Goal: Information Seeking & Learning: Learn about a topic

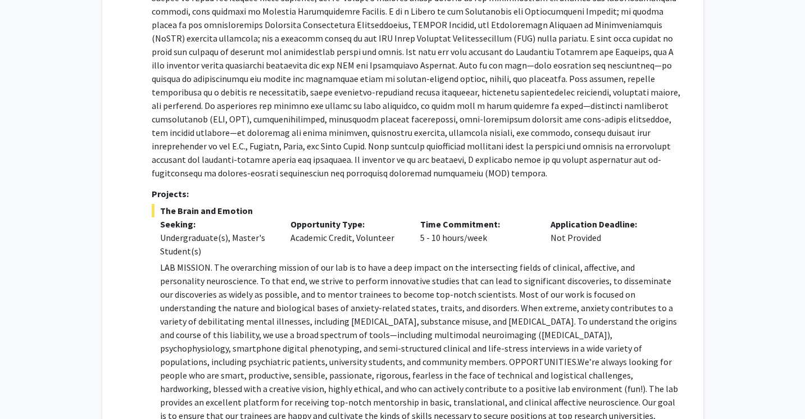
scroll to position [301, 0]
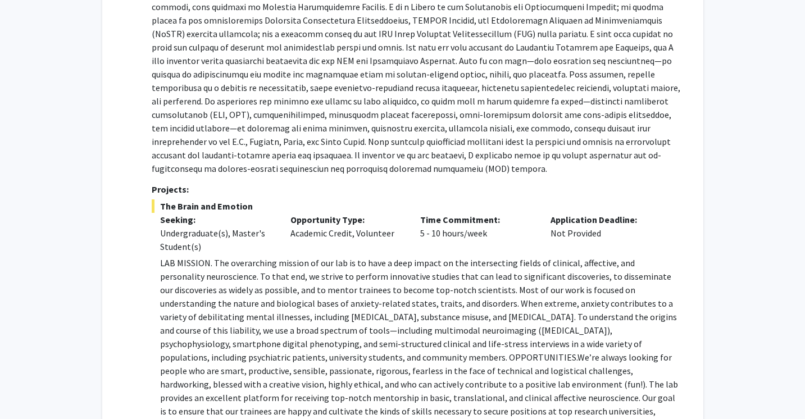
click at [362, 142] on p at bounding box center [416, 47] width 528 height 256
click at [412, 137] on p at bounding box center [416, 47] width 528 height 256
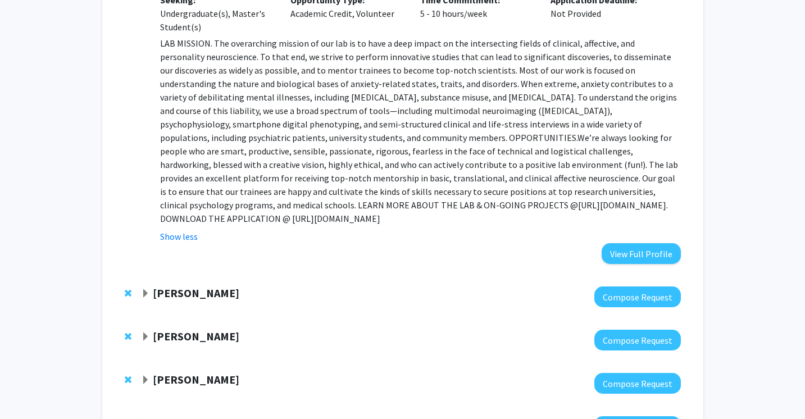
scroll to position [519, 0]
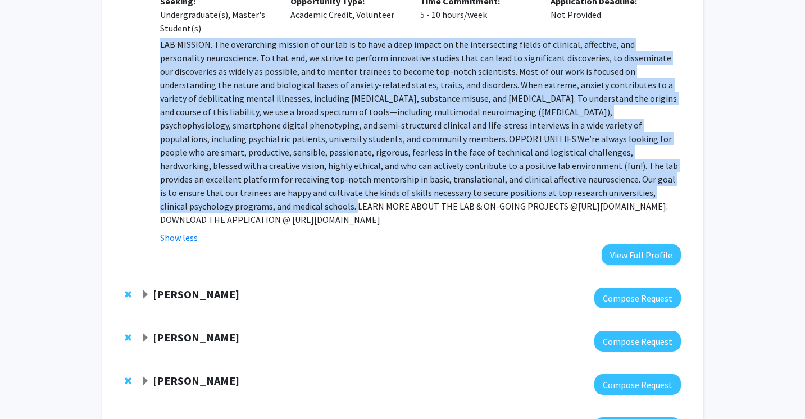
drag, startPoint x: 161, startPoint y: 44, endPoint x: 496, endPoint y: 184, distance: 362.6
click at [496, 185] on p "LAB MISSION. The overarching mission of our lab is to have a deep impact on the…" at bounding box center [420, 132] width 520 height 189
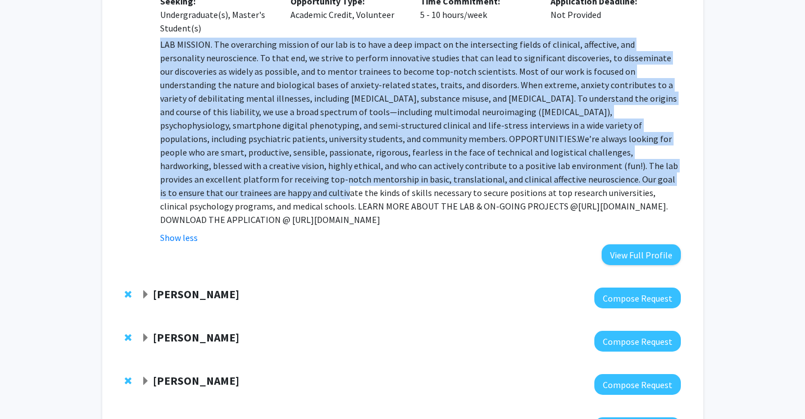
click at [185, 71] on p "LAB MISSION. The overarching mission of our lab is to have a deep impact on the…" at bounding box center [420, 132] width 520 height 189
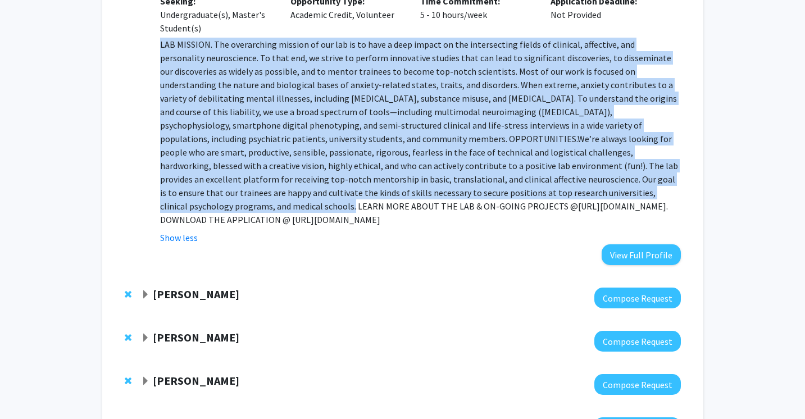
drag, startPoint x: 159, startPoint y: 44, endPoint x: 492, endPoint y: 193, distance: 365.2
click at [492, 193] on fg-read-more "LAB MISSION. The overarching mission of our lab is to have a deep impact on the…" at bounding box center [416, 141] width 528 height 207
copy p "LOR IPSUMDO. Sit ametconsect adipisc el sed doe te in utla e dolo magnaa en adm…"
click at [303, 163] on span "We’re always looking for people who are smart, productive, sensible, passionate…" at bounding box center [419, 172] width 518 height 79
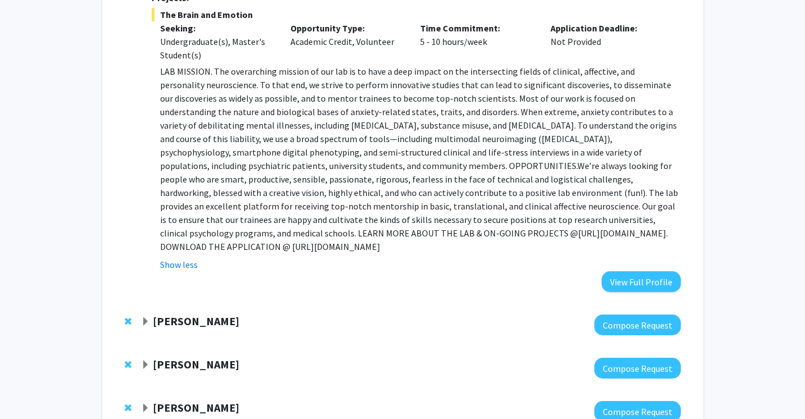
scroll to position [492, 0]
drag, startPoint x: 434, startPoint y: 234, endPoint x: 670, endPoint y: 233, distance: 236.4
click at [670, 233] on p "LAB MISSION. The overarching mission of our lab is to have a deep impact on the…" at bounding box center [420, 159] width 520 height 189
copy p "[URL][DOMAIN_NAME]"
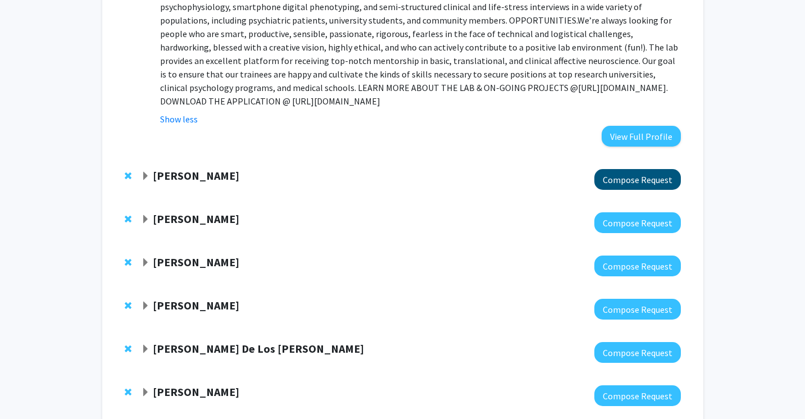
scroll to position [645, 0]
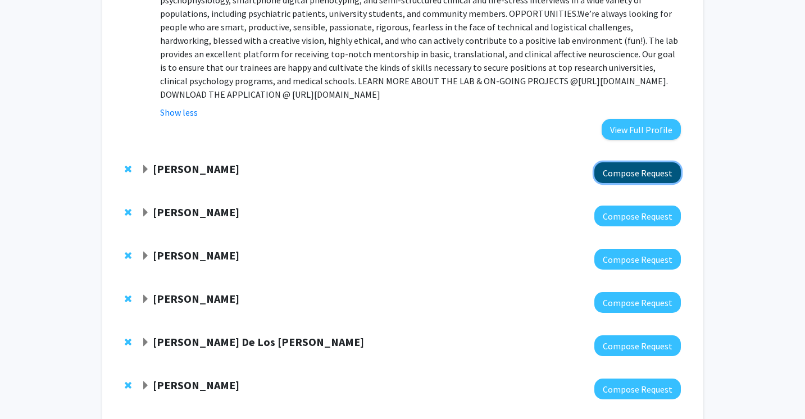
click at [620, 162] on button "Compose Request" at bounding box center [637, 172] width 86 height 21
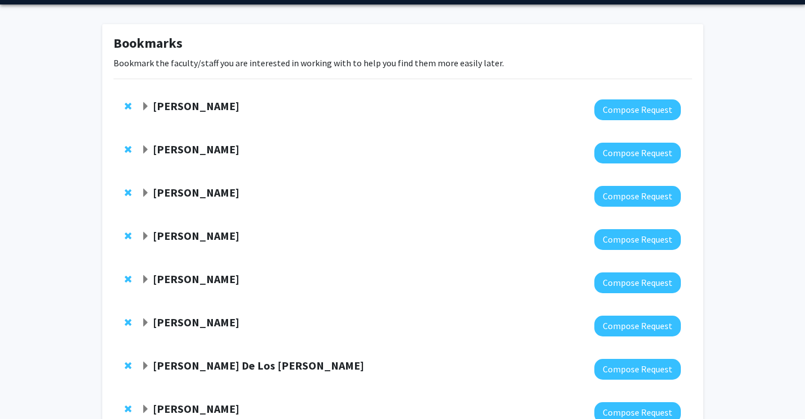
scroll to position [40, 0]
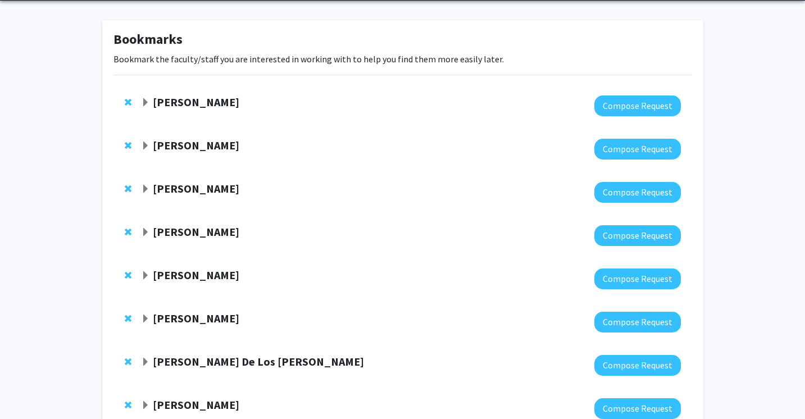
click at [145, 188] on span "Expand Yasmeen Faroqi-Shah Bookmark" at bounding box center [145, 189] width 9 height 9
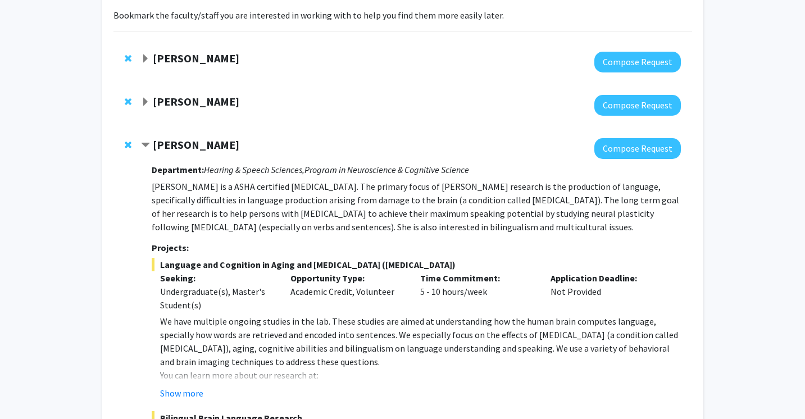
scroll to position [87, 0]
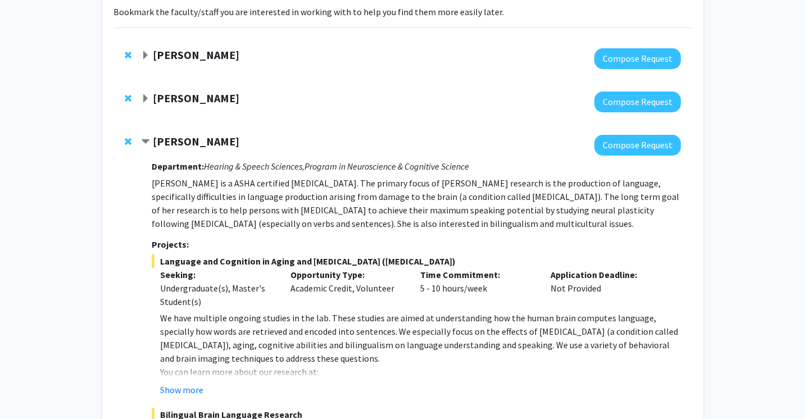
click at [145, 141] on span "Contract Yasmeen Faroqi-Shah Bookmark" at bounding box center [145, 142] width 9 height 9
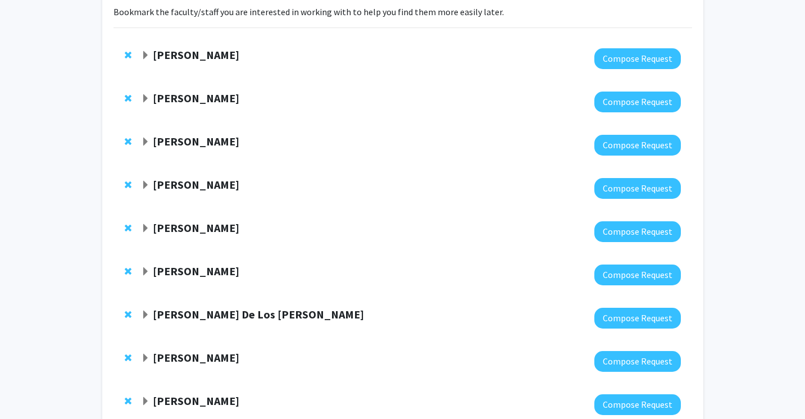
click at [144, 181] on span "Expand Yanxin Liu Bookmark" at bounding box center [145, 185] width 9 height 9
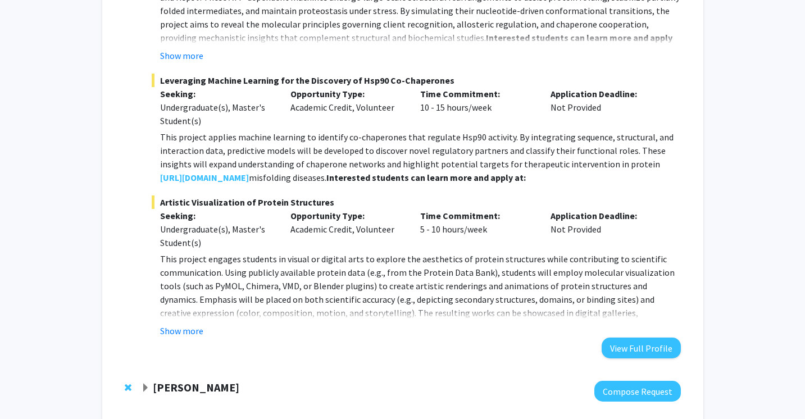
scroll to position [465, 0]
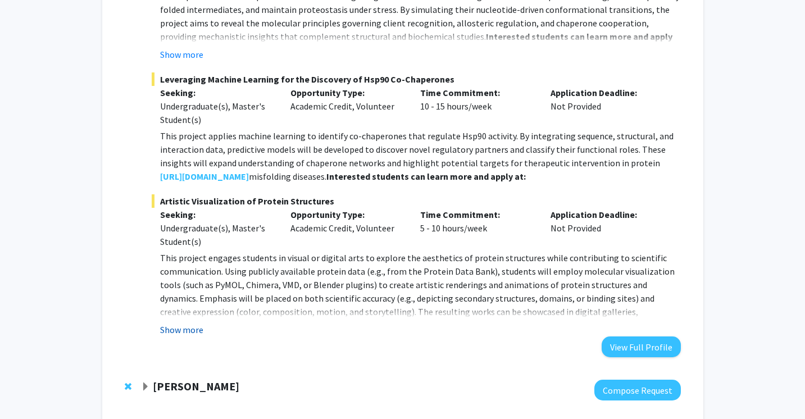
click at [190, 326] on button "Show more" at bounding box center [181, 329] width 43 height 13
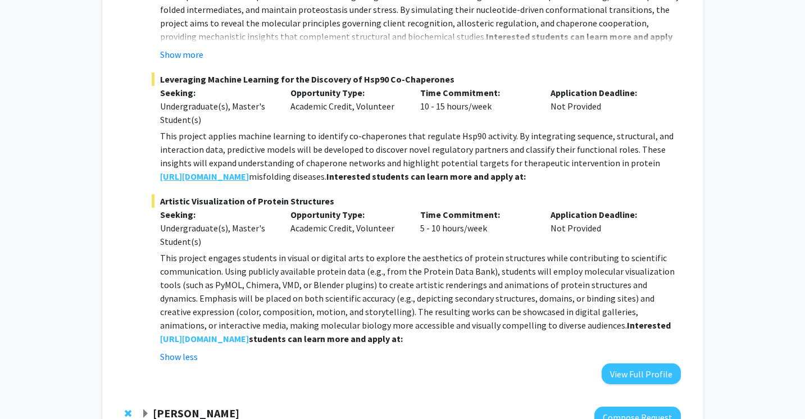
click at [225, 180] on strong "[URL][DOMAIN_NAME]" at bounding box center [204, 176] width 89 height 11
